Goal: Task Accomplishment & Management: Use online tool/utility

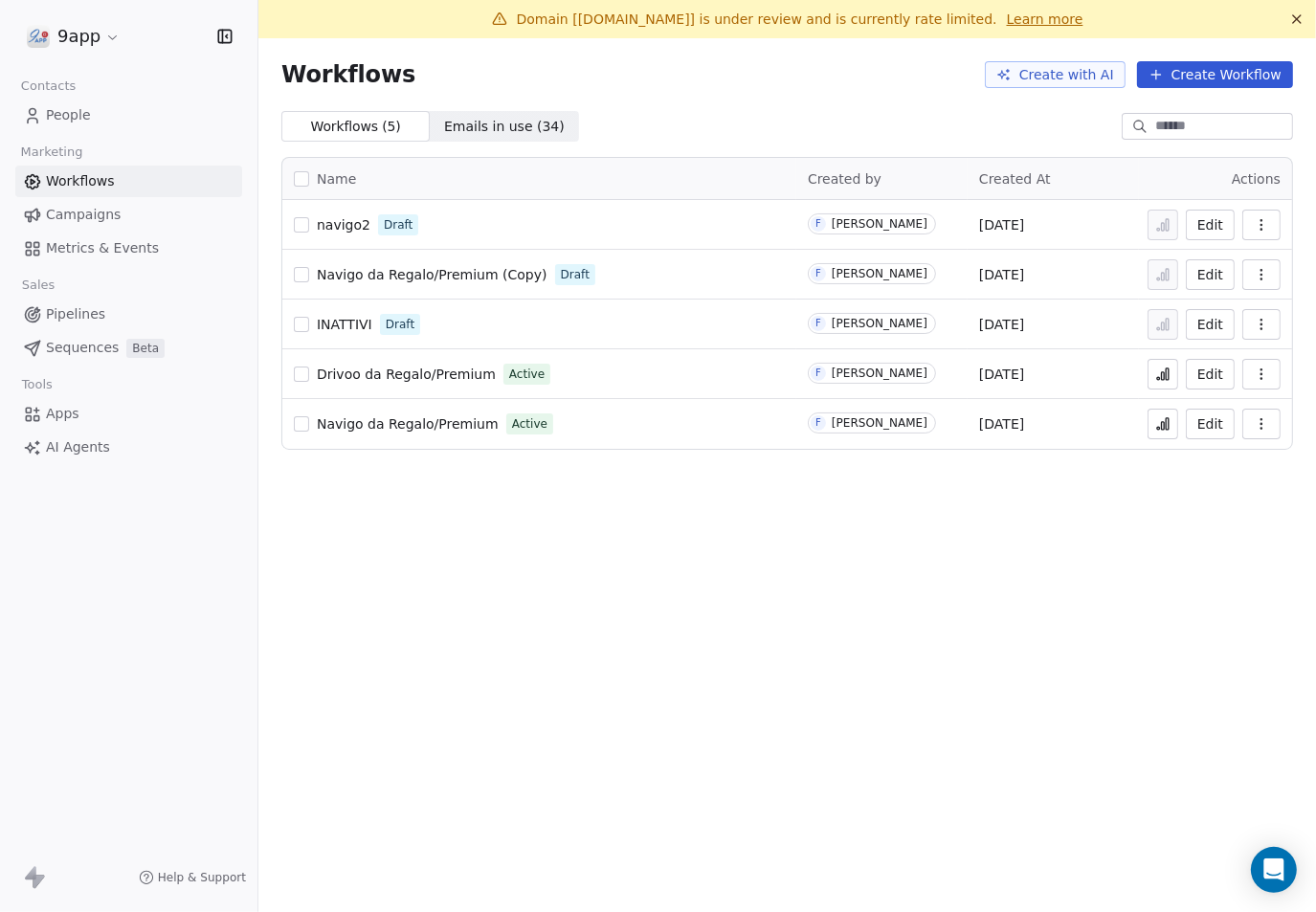
click at [489, 109] on div "Workflows Create with AI Create Workflow" at bounding box center [787, 74] width 1057 height 72
click at [484, 127] on span "Emails in use ( 34 )" at bounding box center [504, 127] width 121 height 20
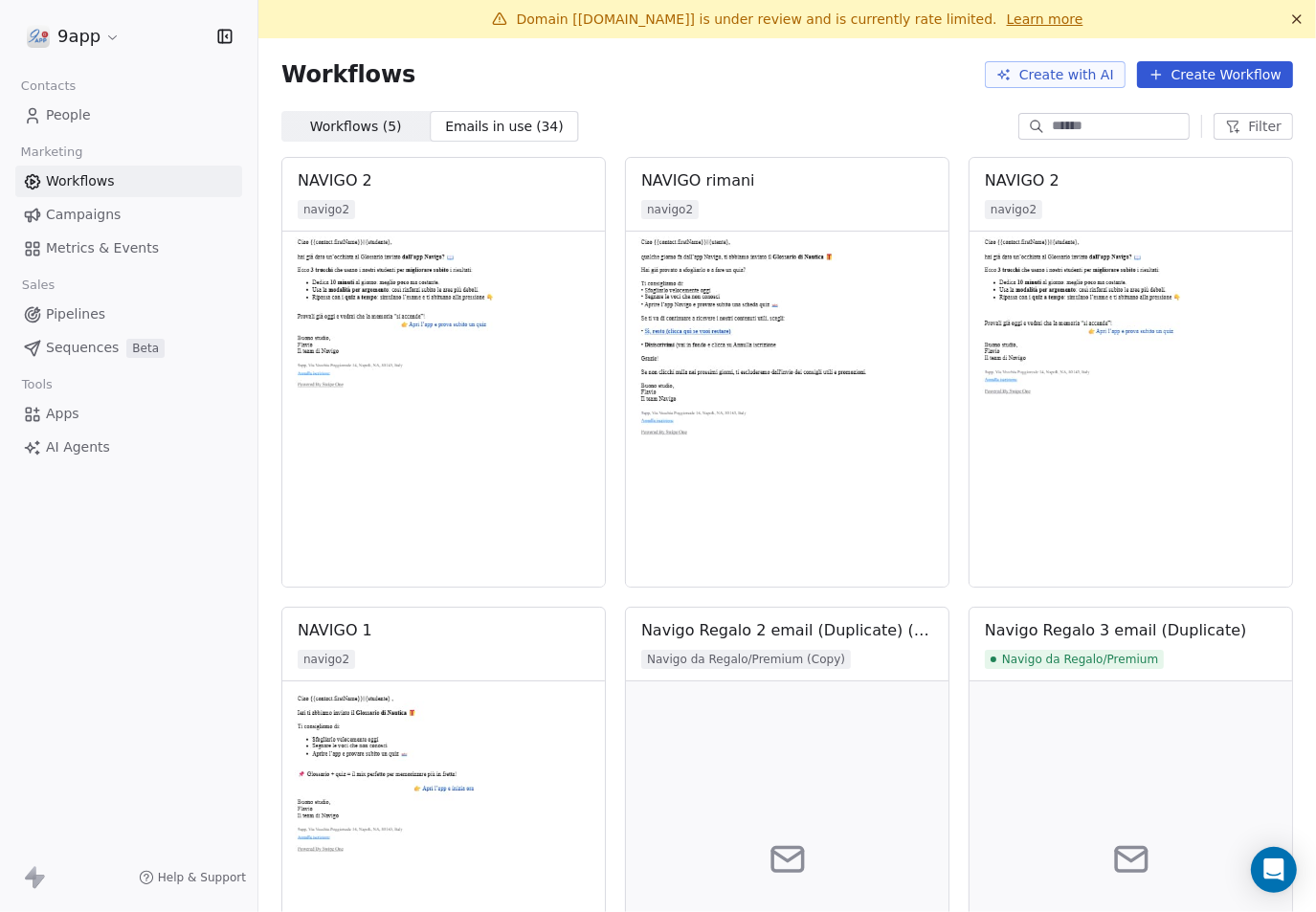
click at [1225, 128] on icon "button" at bounding box center [1233, 127] width 15 height 15
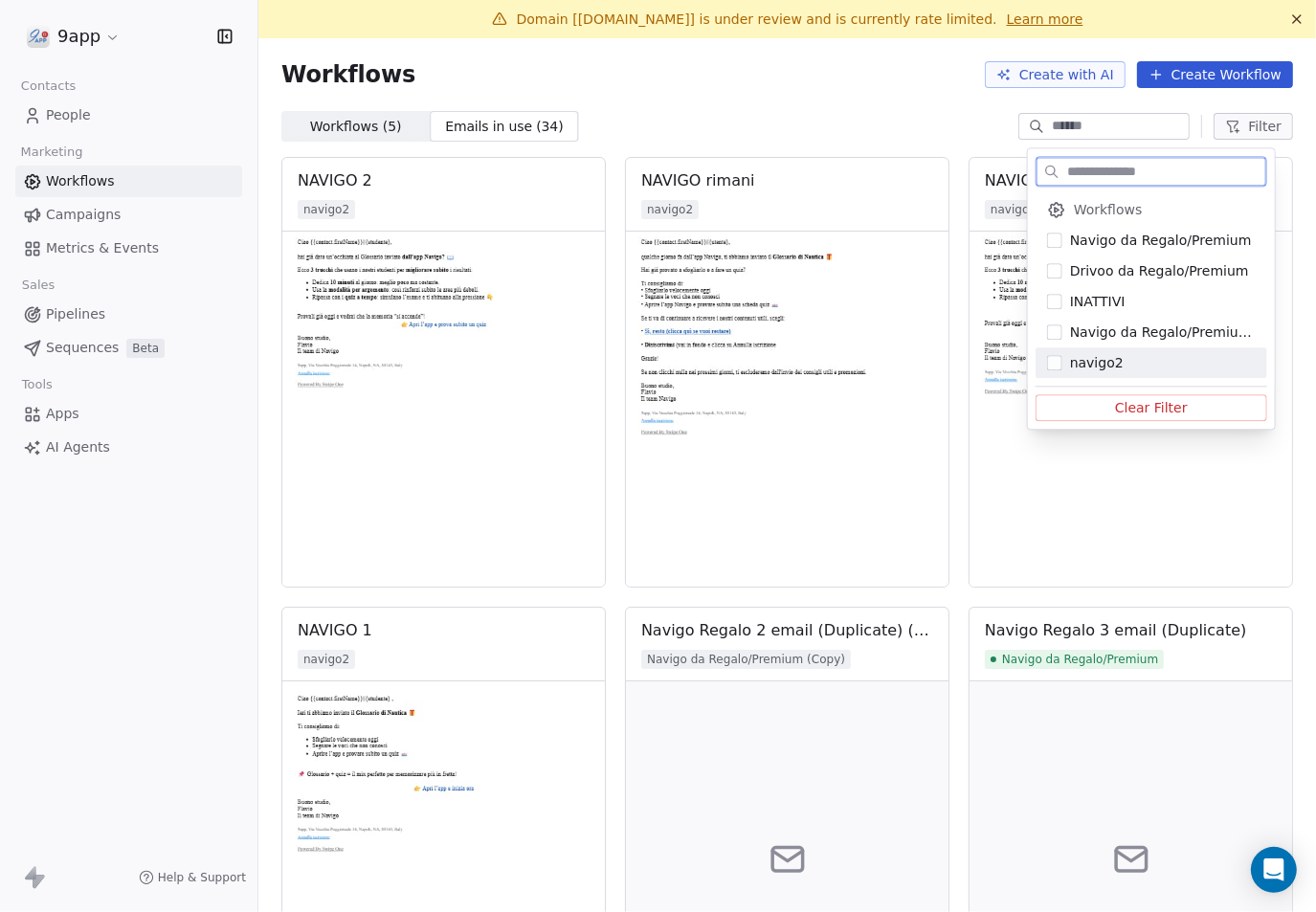
click at [1062, 360] on div "navigo2" at bounding box center [1152, 362] width 232 height 31
click at [869, 80] on html "9app Contacts People Marketing Workflows Campaigns Metrics & Events Sales Pipel…" at bounding box center [658, 456] width 1316 height 912
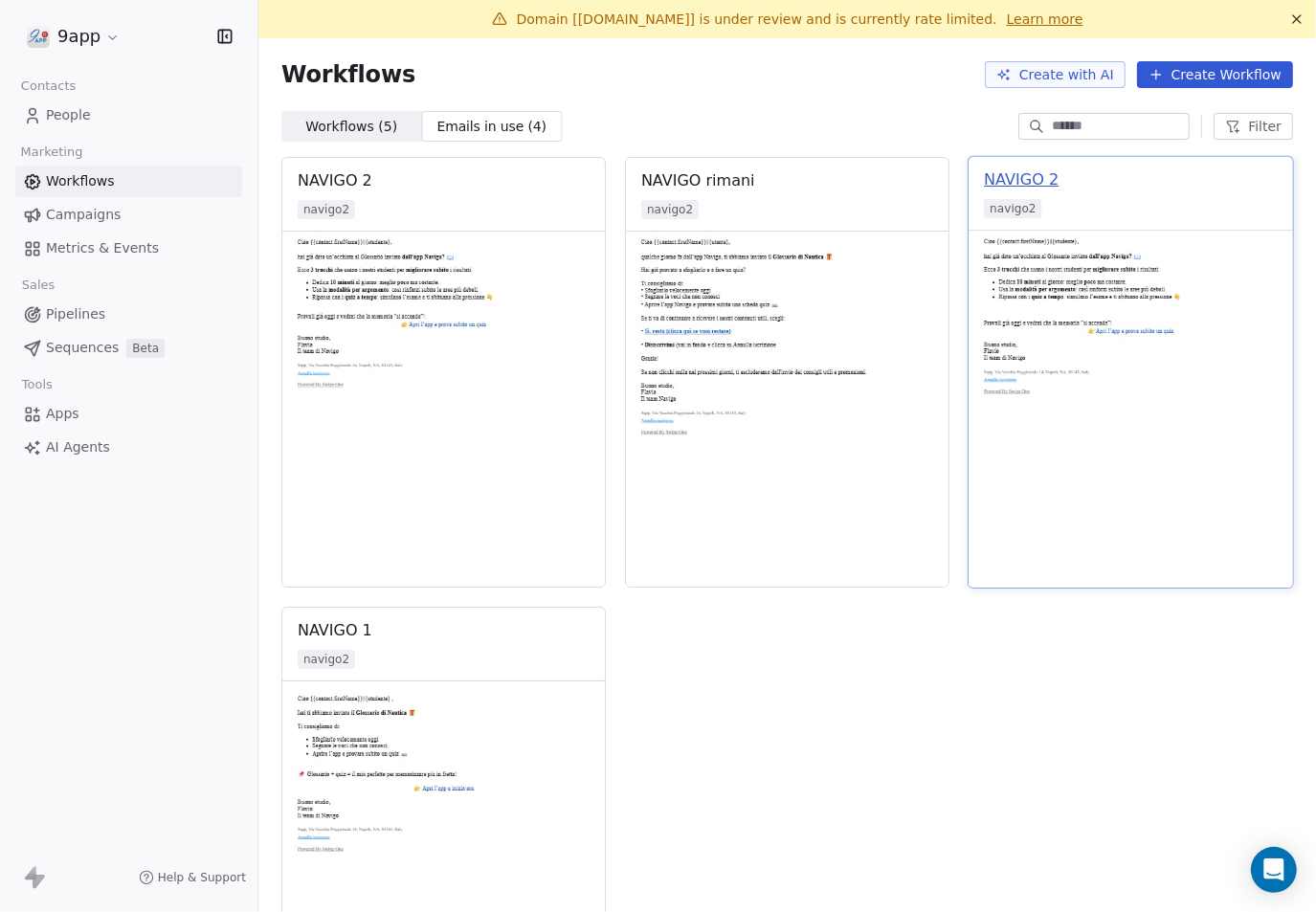
click at [1021, 186] on div "NAVIGO 2" at bounding box center [1020, 180] width 74 height 23
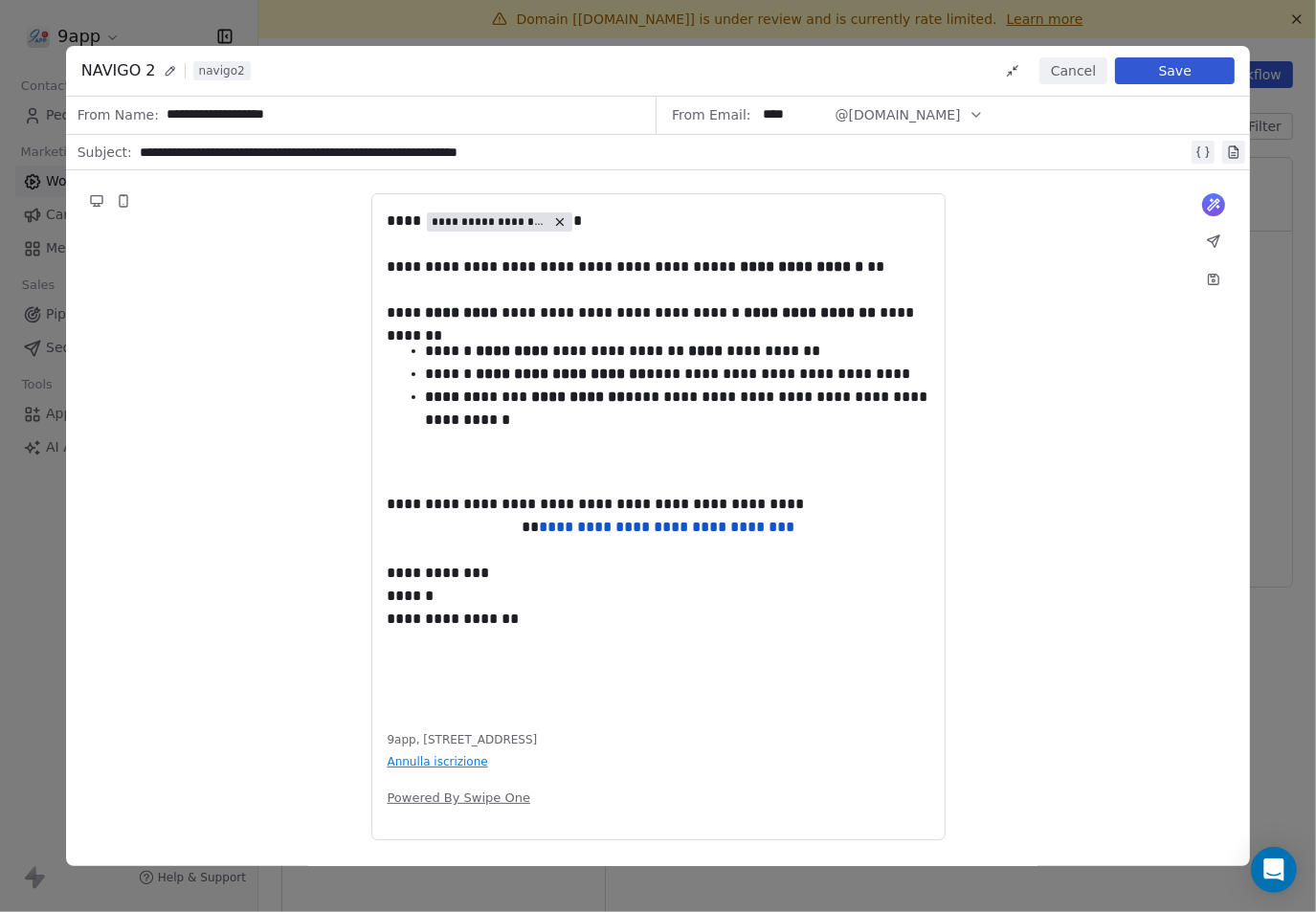
click at [165, 72] on icon at bounding box center [169, 70] width 9 height 9
click at [1151, 70] on button "Save" at bounding box center [1175, 71] width 120 height 27
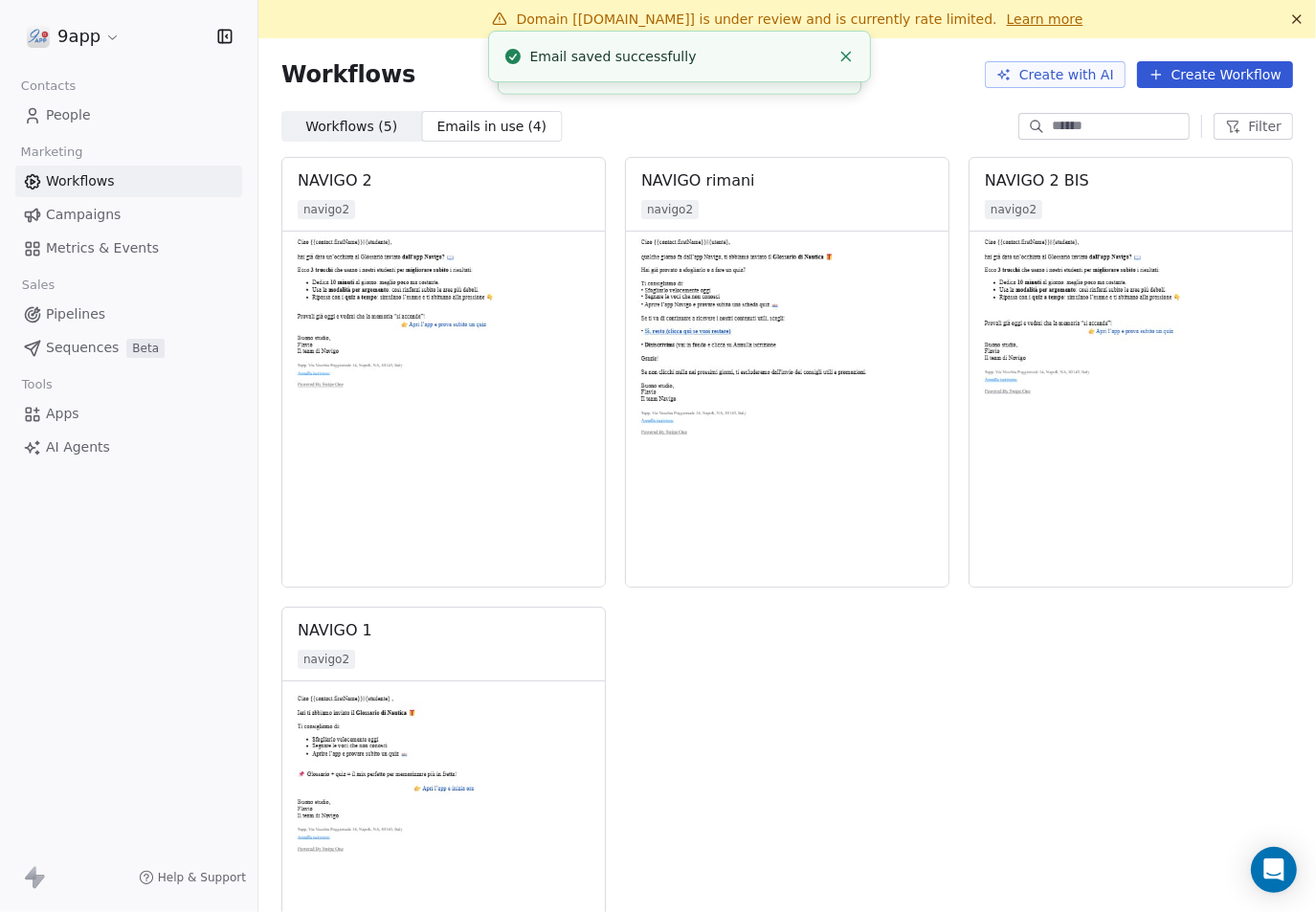
click at [357, 125] on span "Workflows ( 5 )" at bounding box center [351, 127] width 92 height 20
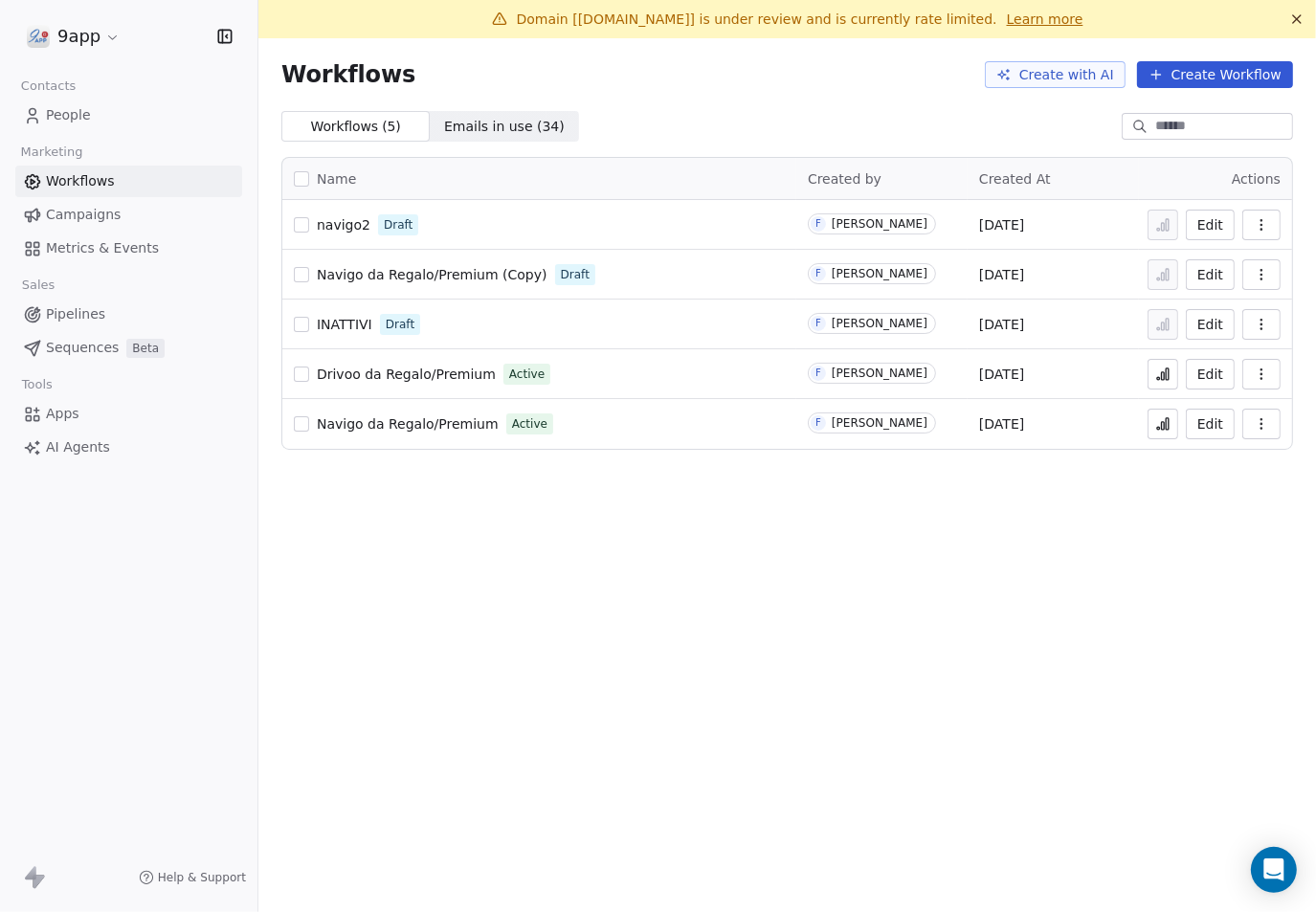
click at [1219, 221] on button "Edit" at bounding box center [1210, 225] width 49 height 31
click at [1213, 219] on button "Edit" at bounding box center [1210, 225] width 49 height 31
click at [1213, 422] on button "Edit" at bounding box center [1210, 424] width 49 height 31
click at [1210, 229] on button "Edit" at bounding box center [1210, 225] width 49 height 31
click at [437, 223] on span "Navigo da Regalo/Premium" at bounding box center [408, 225] width 182 height 15
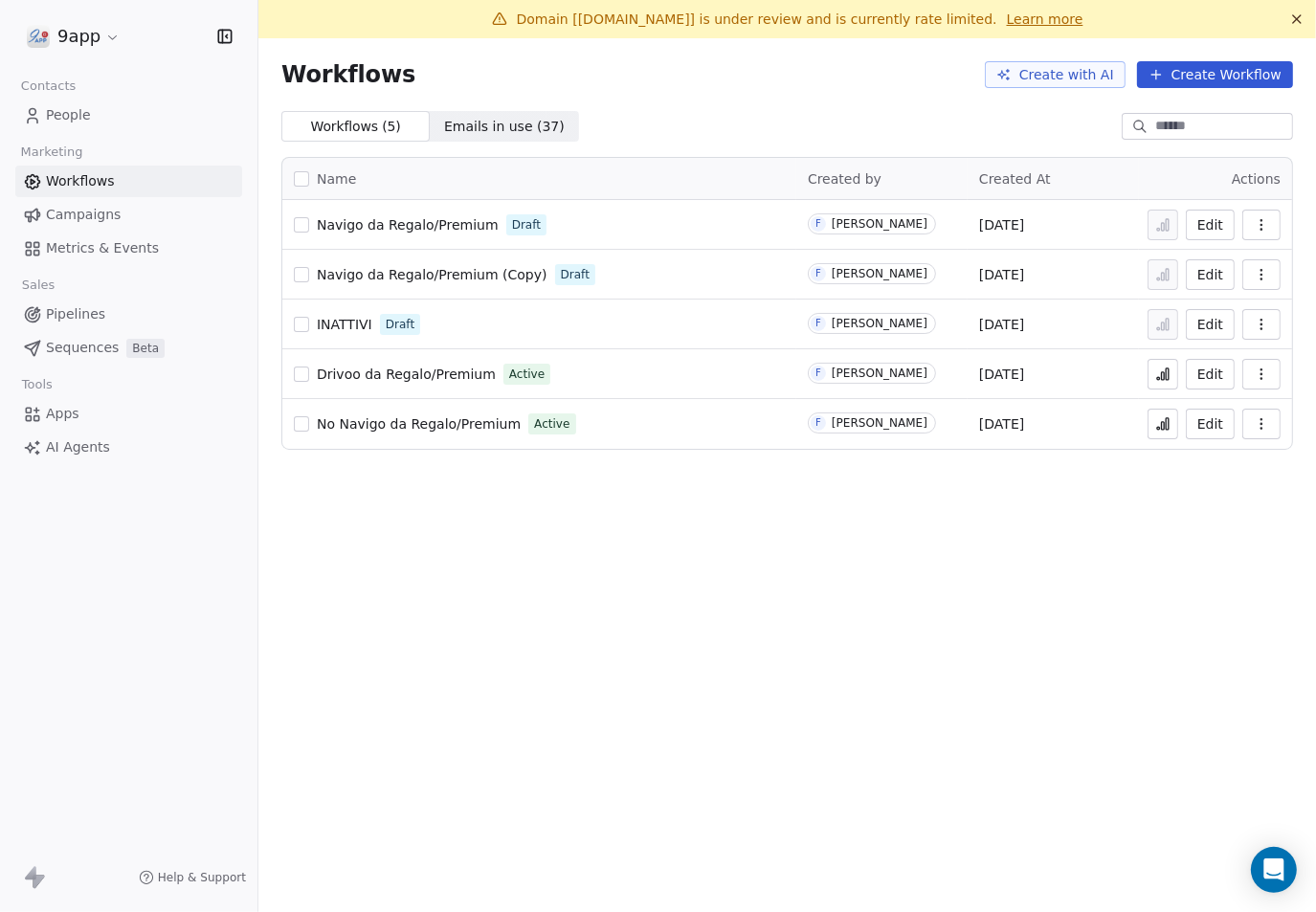
click at [1205, 229] on button "Edit" at bounding box center [1210, 225] width 49 height 31
